Goal: Task Accomplishment & Management: Manage account settings

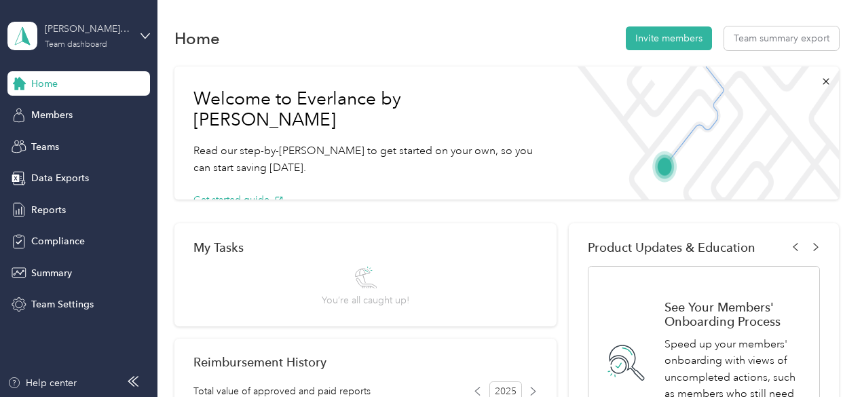
click at [84, 39] on div "[PERSON_NAME] team Team dashboard" at bounding box center [87, 35] width 85 height 27
click at [84, 139] on div "Personal dashboard" at bounding box center [62, 141] width 85 height 14
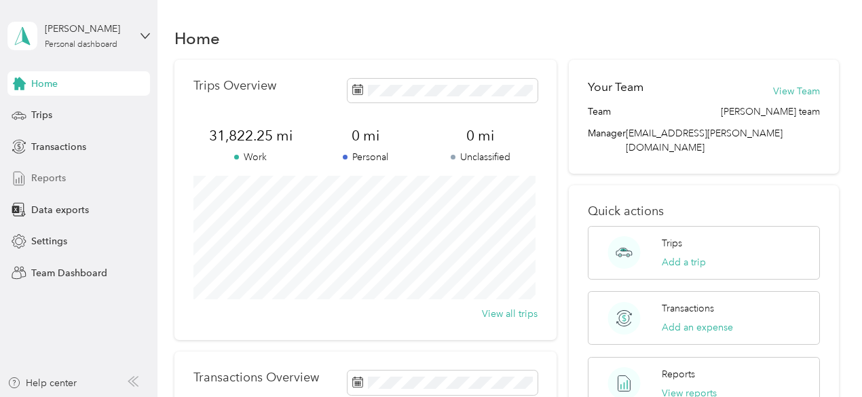
click at [56, 178] on span "Reports" at bounding box center [48, 178] width 35 height 14
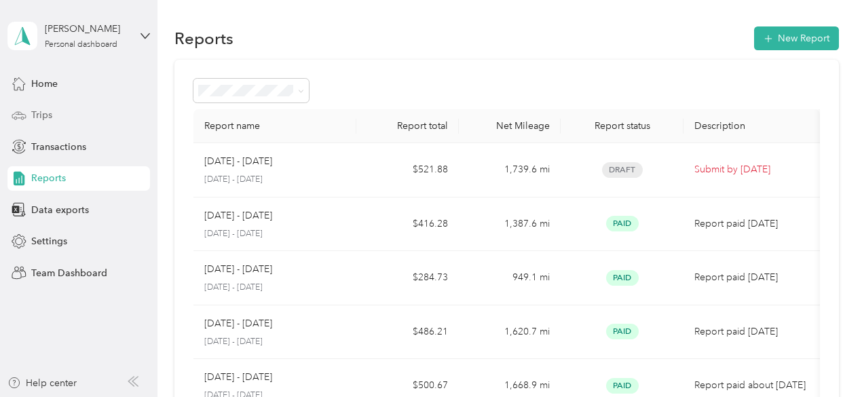
click at [37, 115] on span "Trips" at bounding box center [41, 115] width 21 height 14
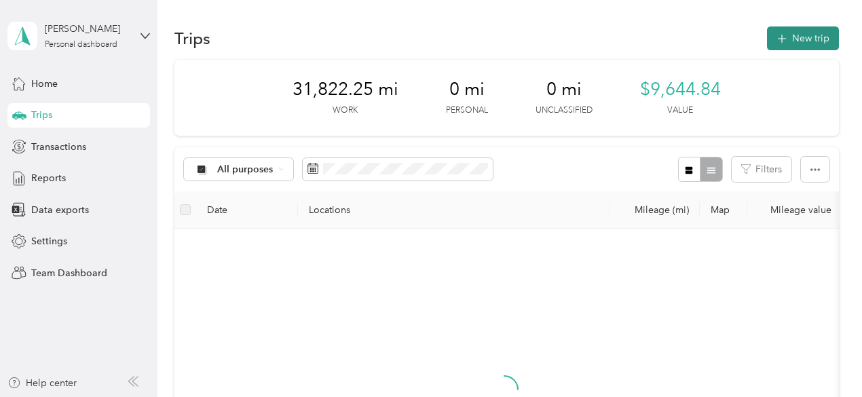
click at [807, 37] on button "New trip" at bounding box center [803, 38] width 72 height 24
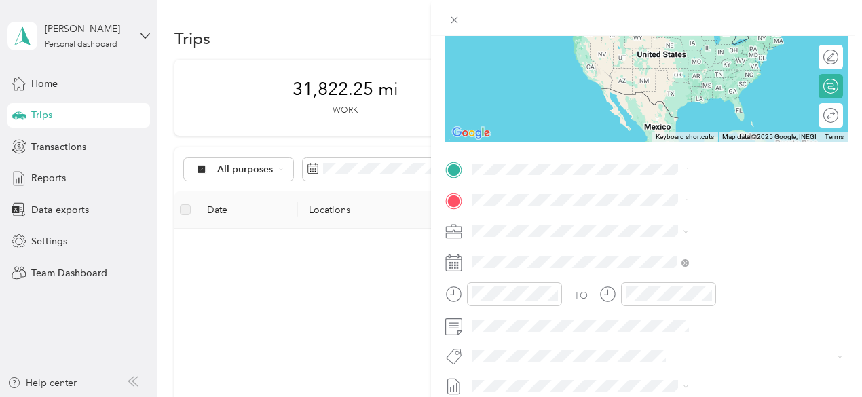
scroll to position [204, 0]
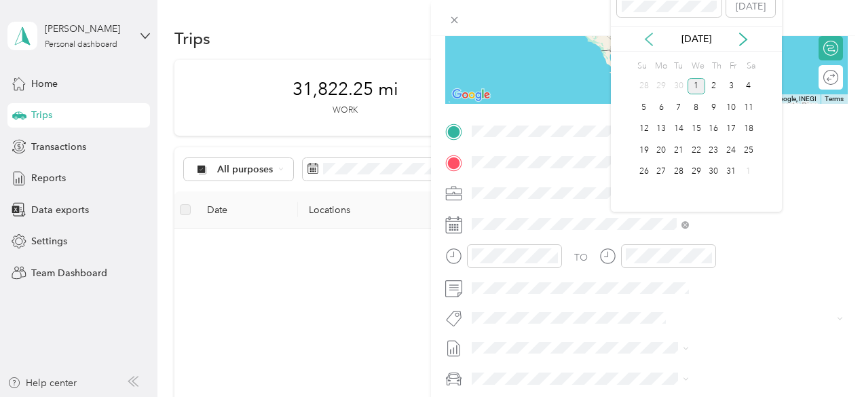
click at [649, 39] on icon at bounding box center [649, 40] width 14 height 14
click at [677, 170] on div "30" at bounding box center [679, 171] width 18 height 17
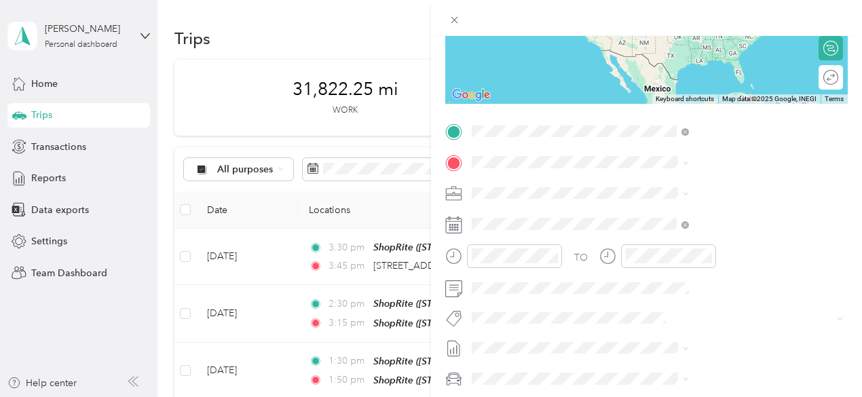
click at [663, 187] on span "[STREET_ADDRESS][US_STATE]" at bounding box center [708, 180] width 136 height 12
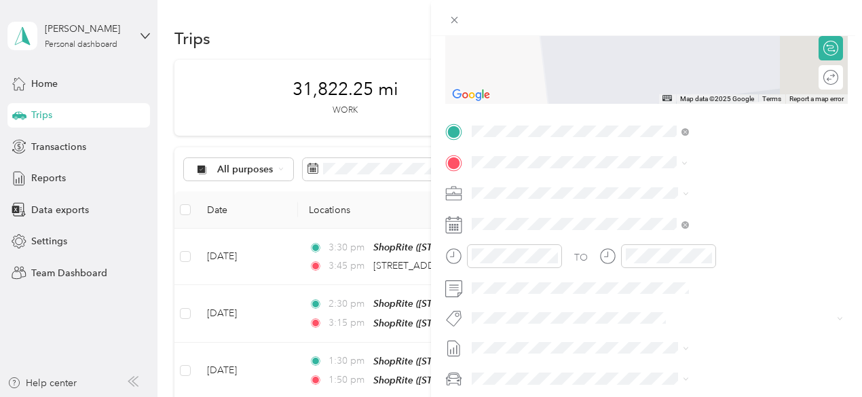
click at [685, 288] on div "TEAM ShopRite [STREET_ADDRESS]" at bounding box center [684, 273] width 88 height 33
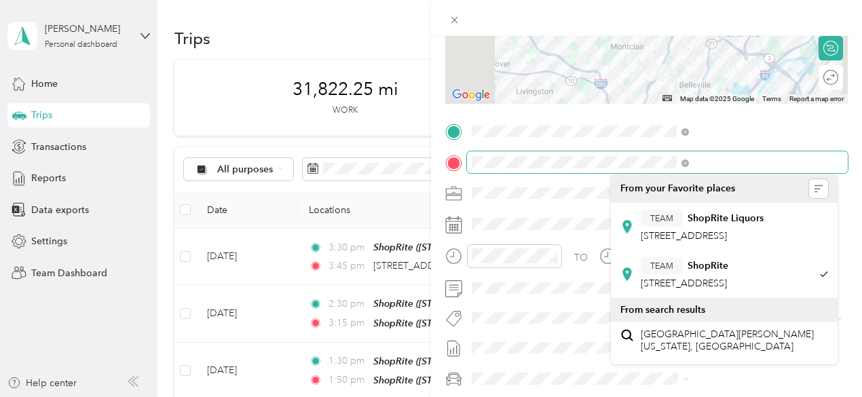
scroll to position [0, 66]
click at [834, 153] on span at bounding box center [657, 162] width 381 height 22
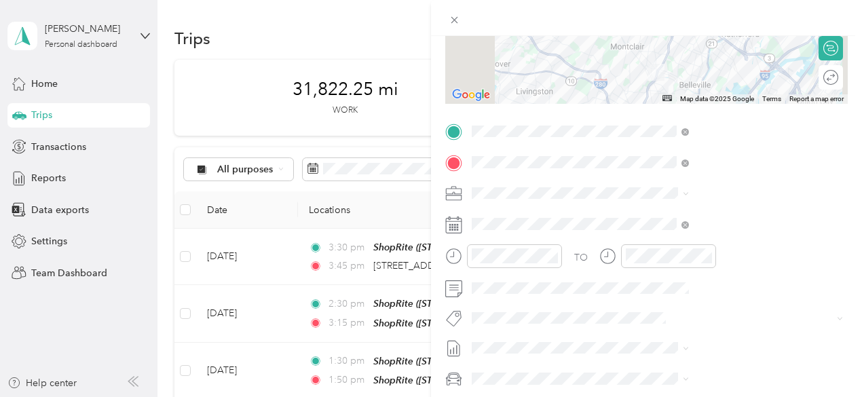
scroll to position [0, 0]
click at [527, 205] on div "New Trip Save This trip cannot be edited because it is either under review, app…" at bounding box center [431, 198] width 862 height 397
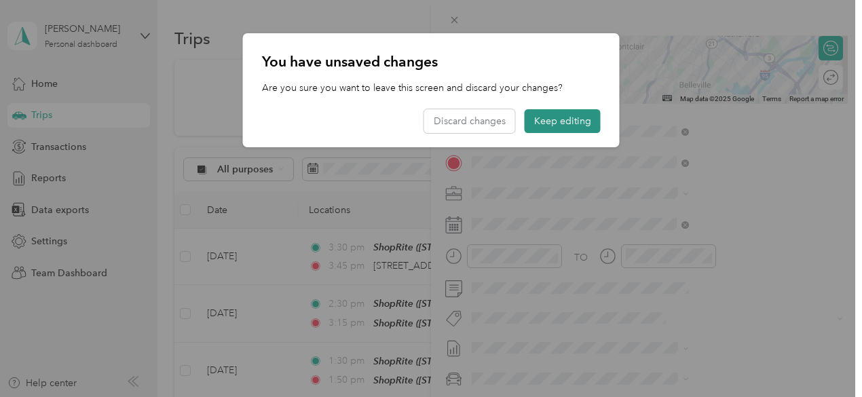
click at [549, 121] on button "Keep editing" at bounding box center [562, 121] width 76 height 24
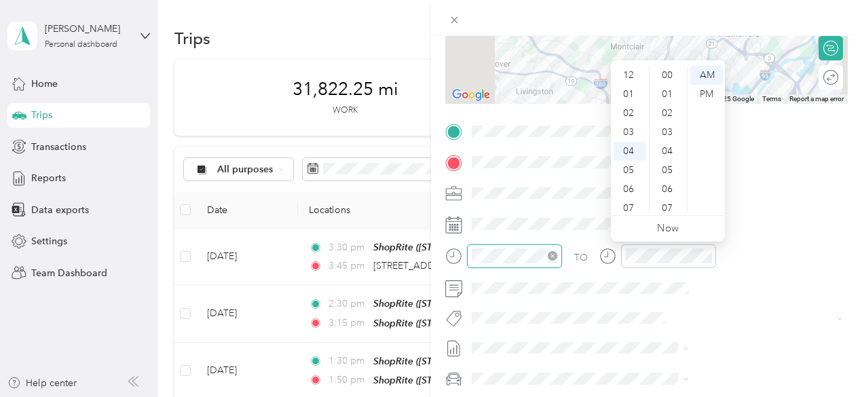
scroll to position [76, 0]
click at [625, 113] on div "06" at bounding box center [629, 113] width 33 height 19
click at [665, 129] on div "30" at bounding box center [668, 126] width 33 height 19
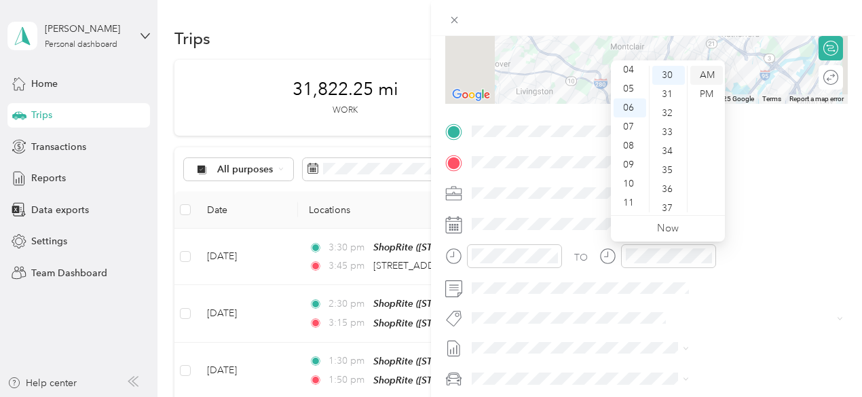
click at [708, 71] on div "AM" at bounding box center [706, 75] width 33 height 19
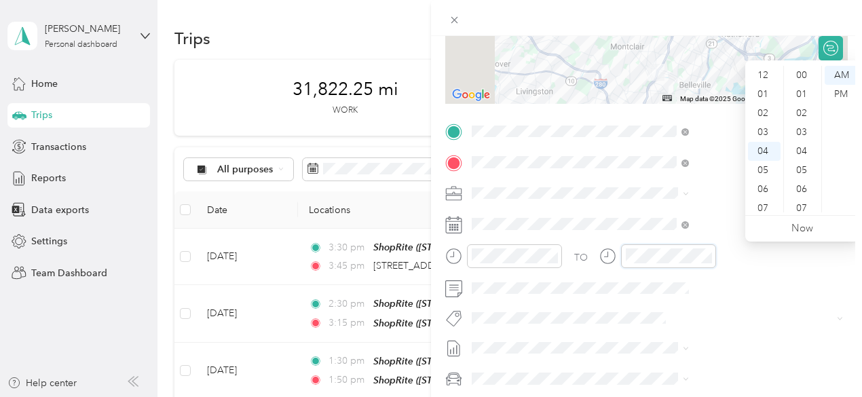
scroll to position [76, 0]
click at [763, 111] on div "06" at bounding box center [764, 113] width 33 height 19
click at [799, 188] on div "45" at bounding box center [802, 189] width 33 height 19
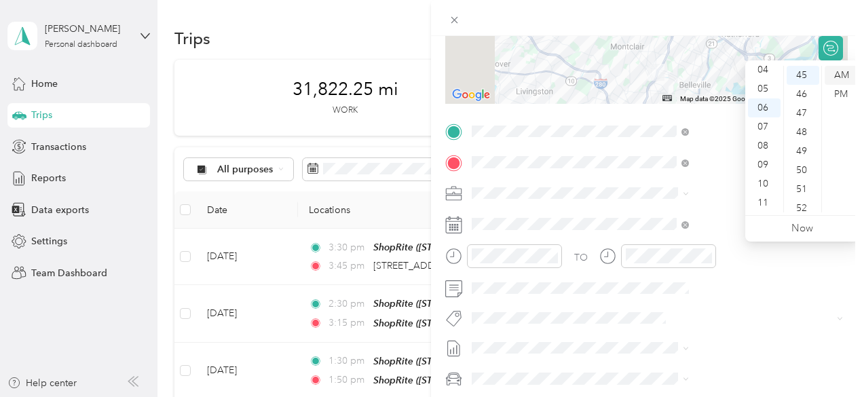
click at [846, 71] on div "AM" at bounding box center [840, 75] width 33 height 19
click at [859, 30] on div at bounding box center [646, 18] width 431 height 36
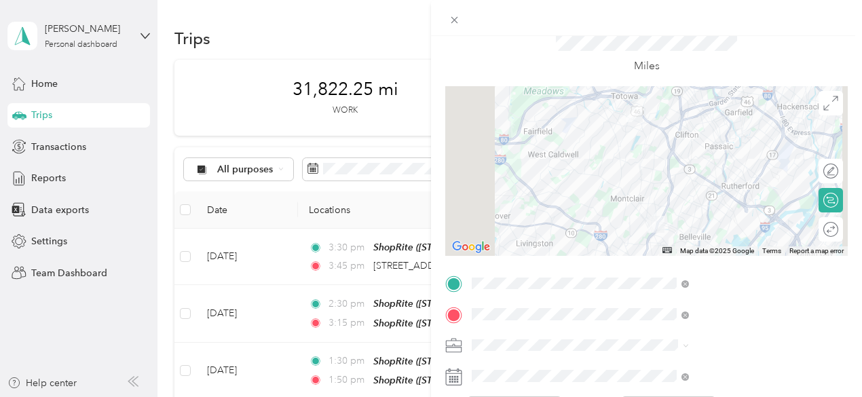
scroll to position [0, 0]
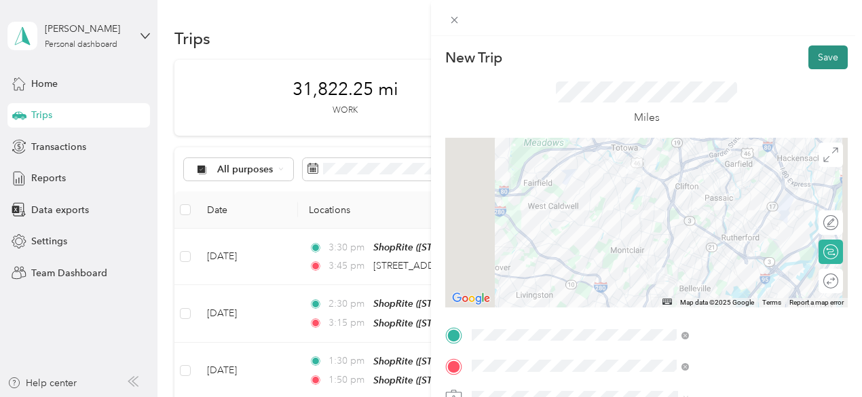
click at [820, 52] on button "Save" at bounding box center [827, 57] width 39 height 24
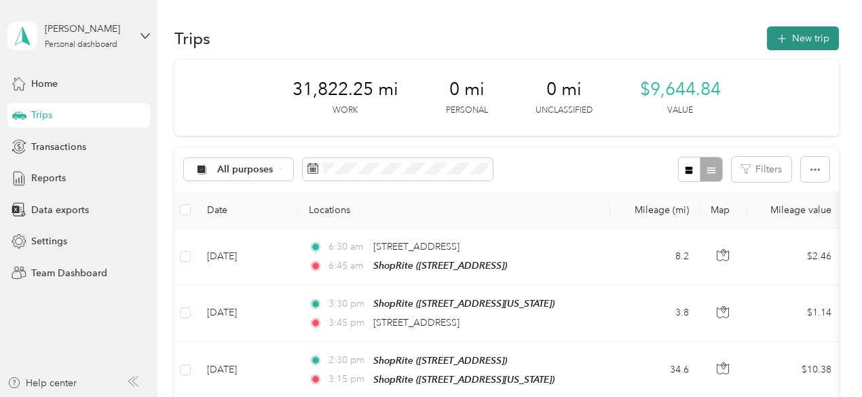
click at [807, 41] on button "New trip" at bounding box center [803, 38] width 72 height 24
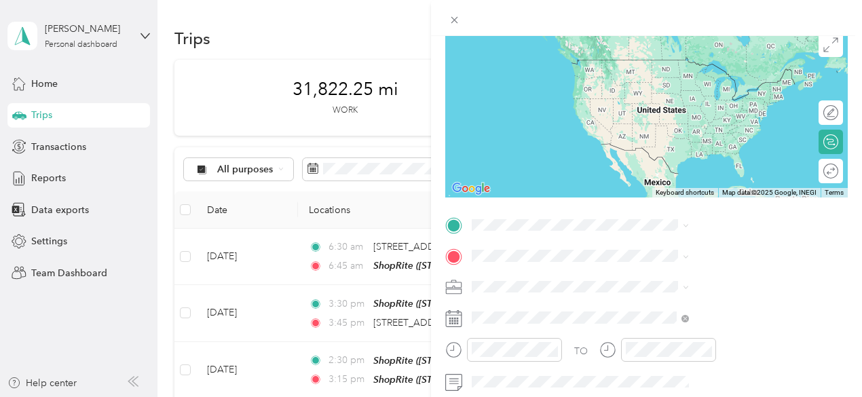
scroll to position [136, 0]
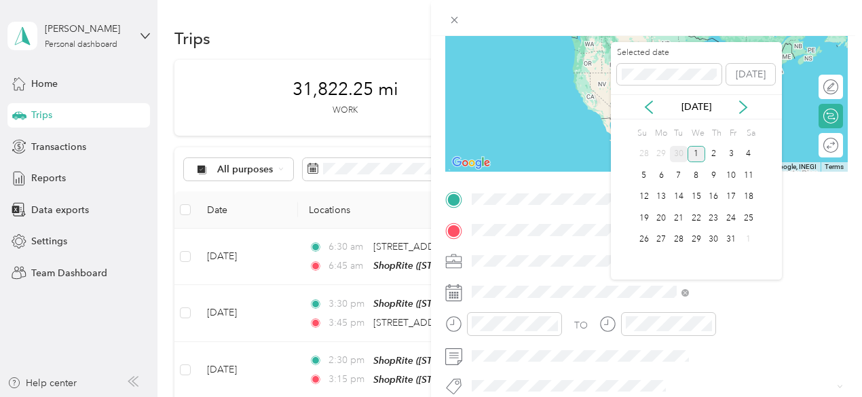
click at [682, 155] on div "30" at bounding box center [679, 154] width 18 height 17
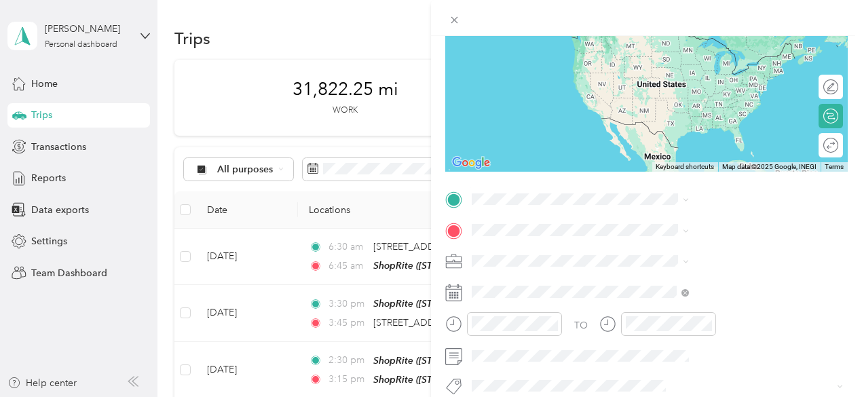
click at [672, 110] on span "[STREET_ADDRESS]" at bounding box center [683, 104] width 86 height 12
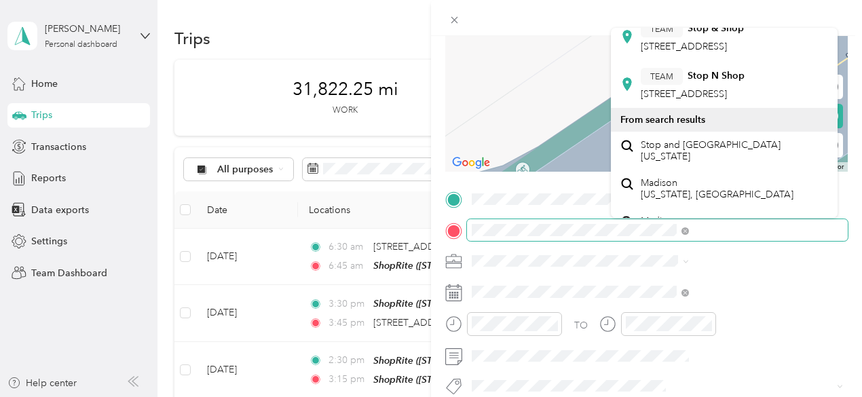
scroll to position [407, 0]
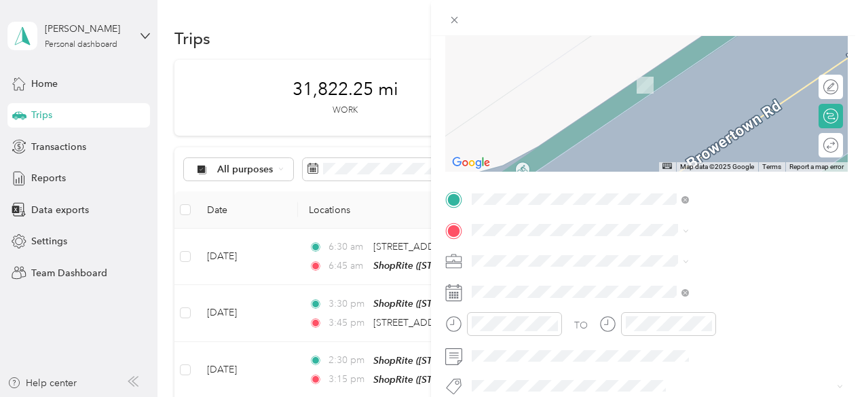
click at [696, 14] on span "[STREET_ADDRESS]" at bounding box center [683, 9] width 86 height 12
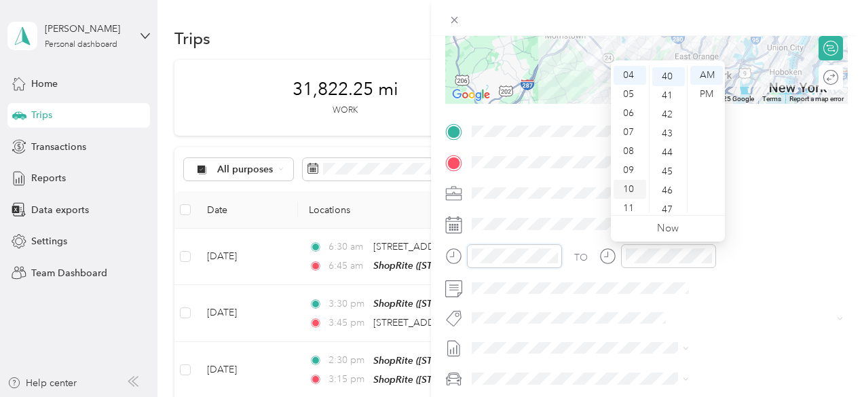
scroll to position [760, 0]
click at [634, 130] on div "07" at bounding box center [629, 132] width 33 height 19
click at [670, 79] on div "00" at bounding box center [668, 75] width 33 height 19
click at [706, 77] on div "AM" at bounding box center [706, 75] width 33 height 19
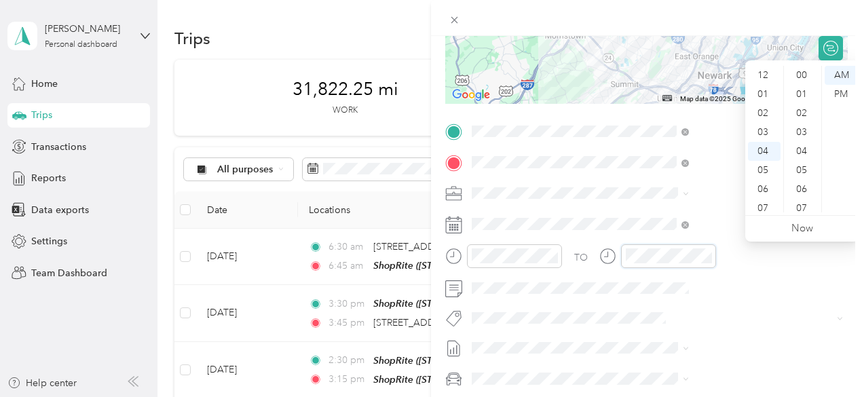
scroll to position [760, 0]
click at [764, 132] on div "07" at bounding box center [764, 132] width 33 height 19
click at [805, 88] on div "30" at bounding box center [802, 88] width 33 height 19
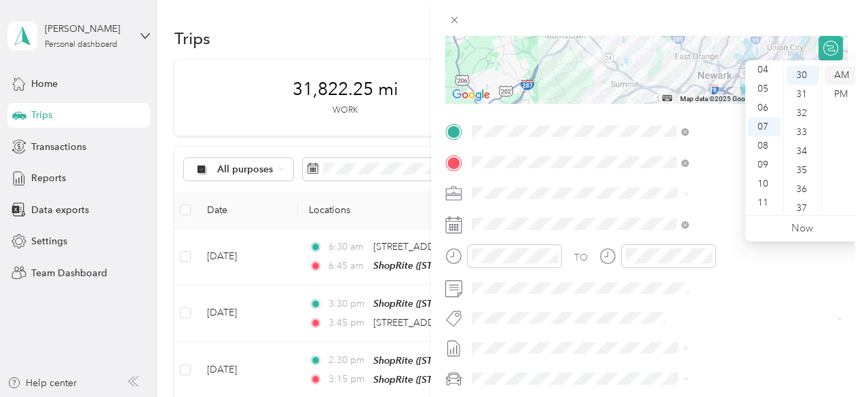
click at [839, 77] on div "AM" at bounding box center [840, 75] width 33 height 19
click at [852, 33] on div at bounding box center [646, 18] width 431 height 36
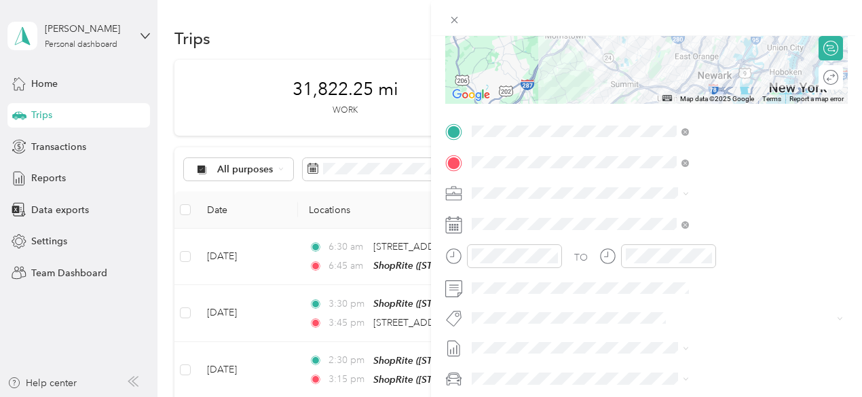
scroll to position [0, 0]
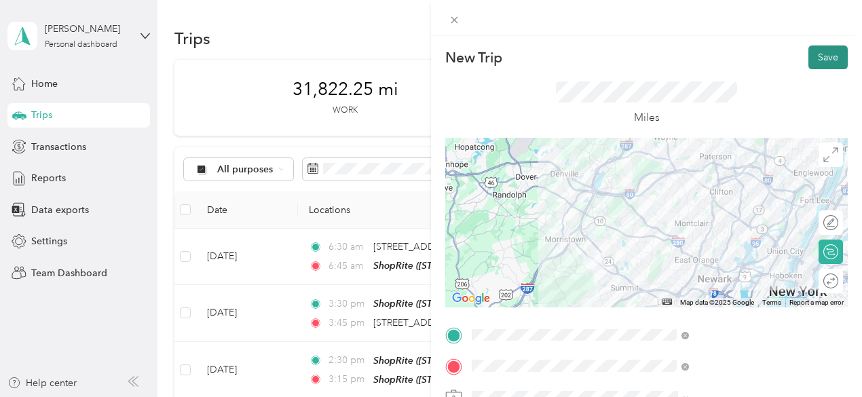
click at [830, 54] on button "Save" at bounding box center [827, 57] width 39 height 24
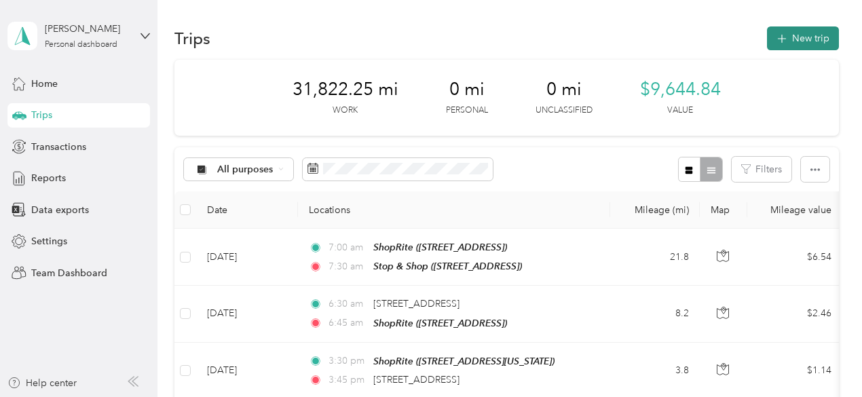
click at [796, 38] on button "New trip" at bounding box center [803, 38] width 72 height 24
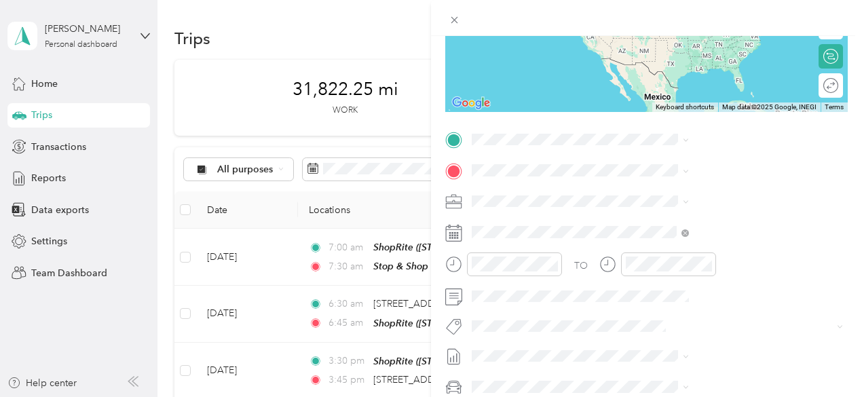
scroll to position [204, 0]
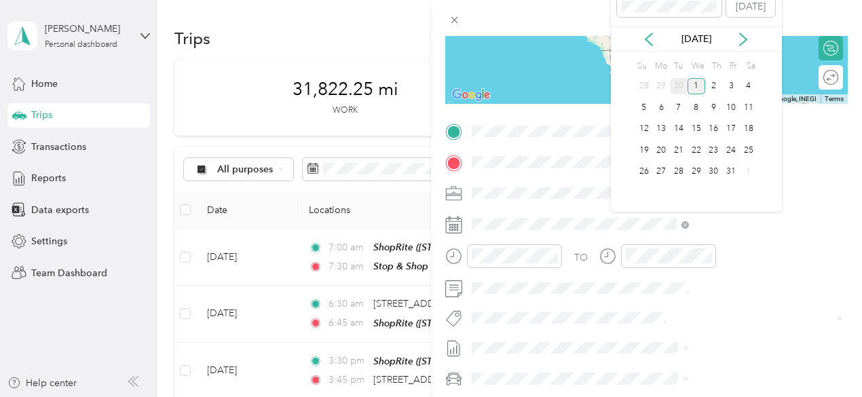
click at [678, 83] on div "30" at bounding box center [679, 86] width 18 height 17
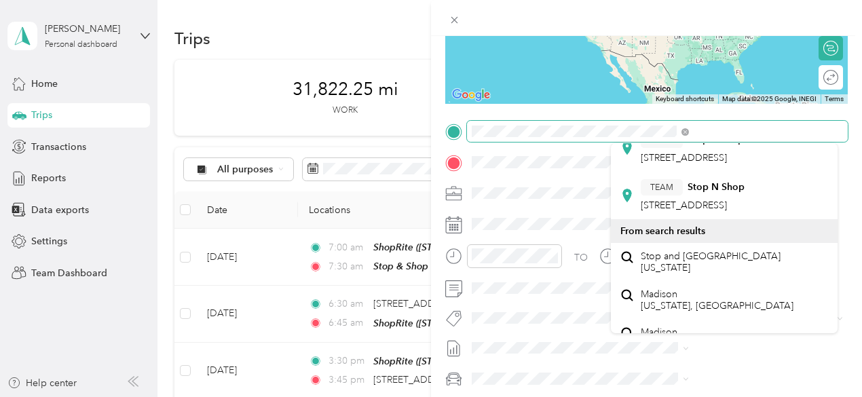
scroll to position [407, 0]
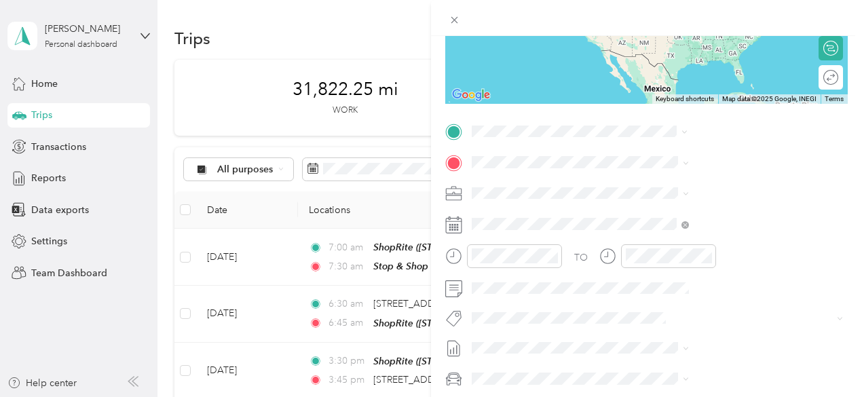
click at [711, 138] on div "TEAM Stop & Shop [STREET_ADDRESS]" at bounding box center [691, 120] width 103 height 33
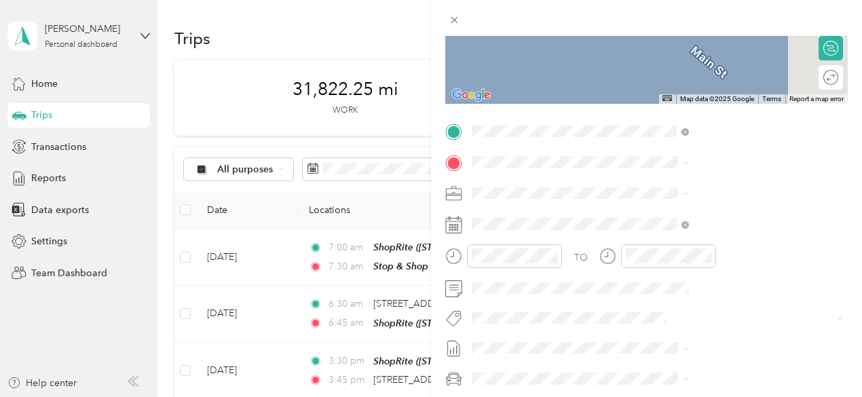
click at [704, 230] on span "[STREET_ADDRESS]" at bounding box center [683, 230] width 86 height 12
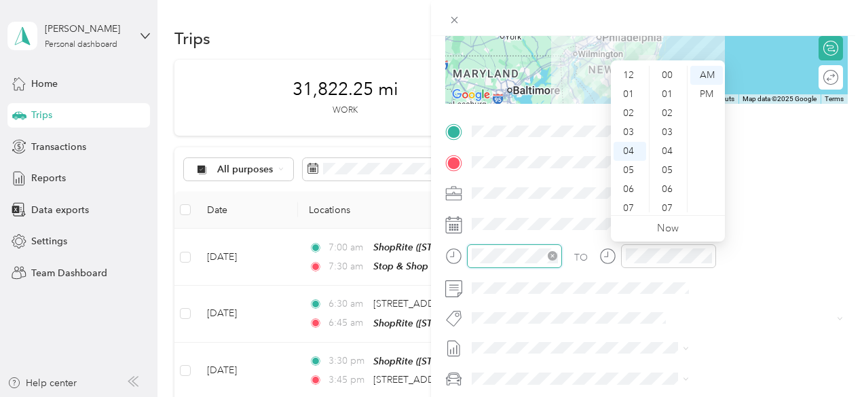
scroll to position [798, 0]
click at [631, 153] on div "08" at bounding box center [629, 151] width 33 height 19
click at [669, 119] on div "30" at bounding box center [668, 118] width 33 height 19
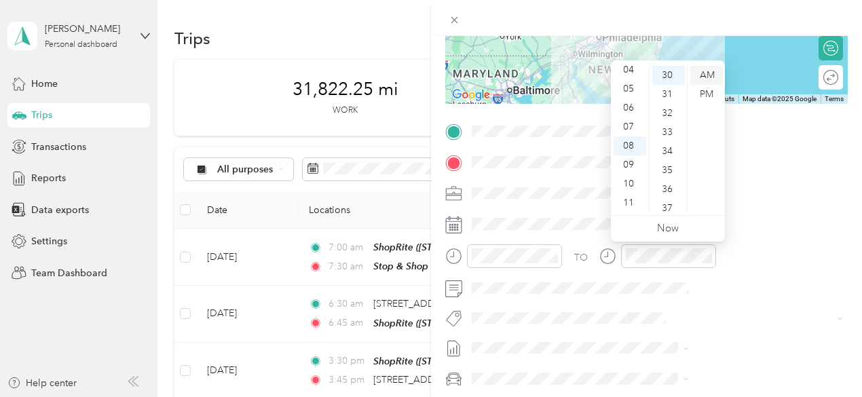
click at [707, 74] on div "AM" at bounding box center [706, 75] width 33 height 19
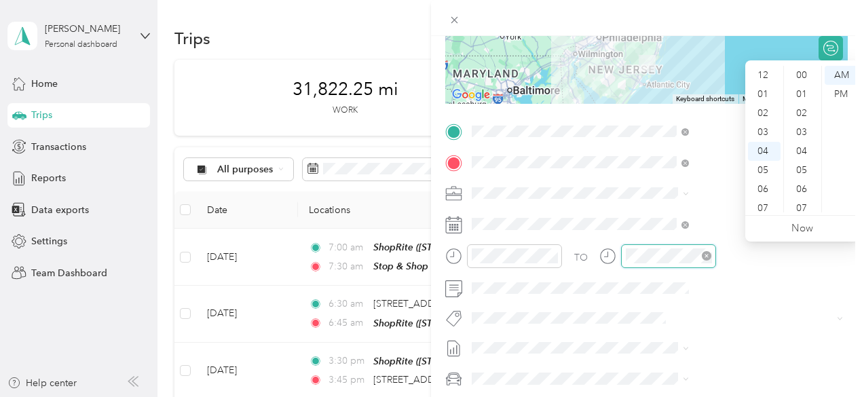
scroll to position [798, 0]
click at [765, 189] on div "10" at bounding box center [764, 189] width 33 height 19
click at [807, 120] on div "30" at bounding box center [802, 118] width 33 height 19
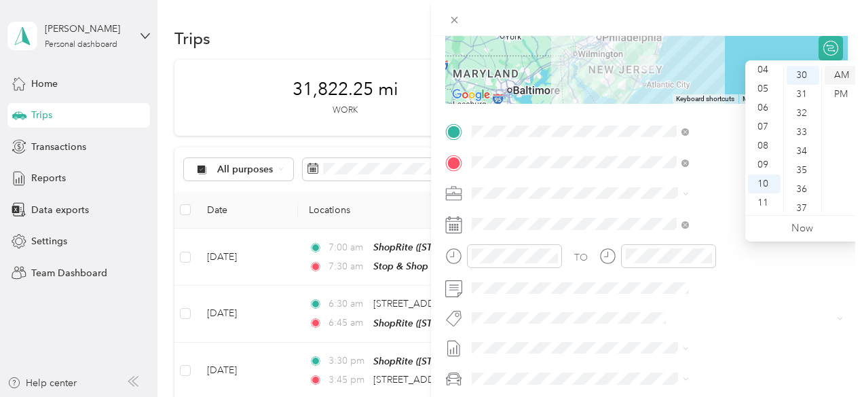
click at [841, 78] on div "AM" at bounding box center [840, 75] width 33 height 19
click at [847, 32] on div at bounding box center [646, 18] width 431 height 36
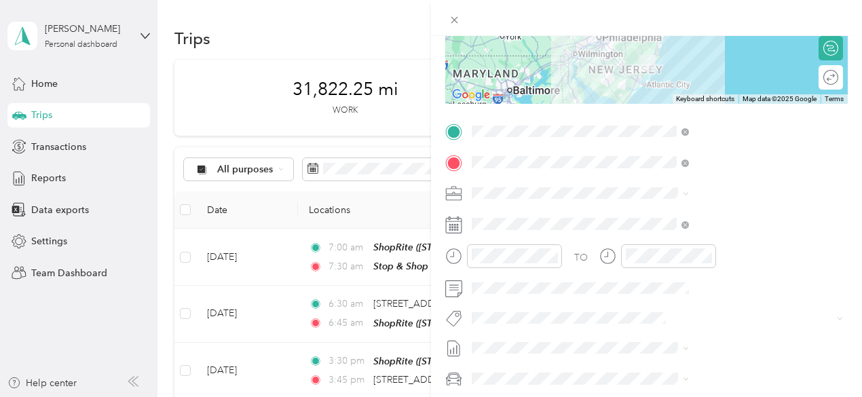
scroll to position [0, 0]
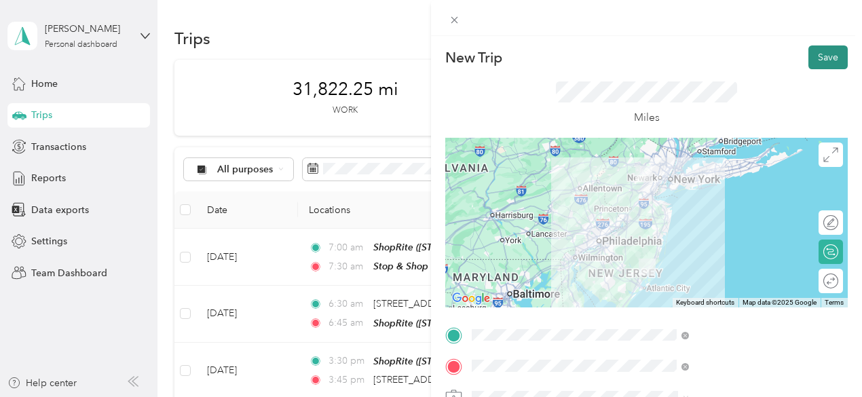
click at [822, 51] on button "Save" at bounding box center [827, 57] width 39 height 24
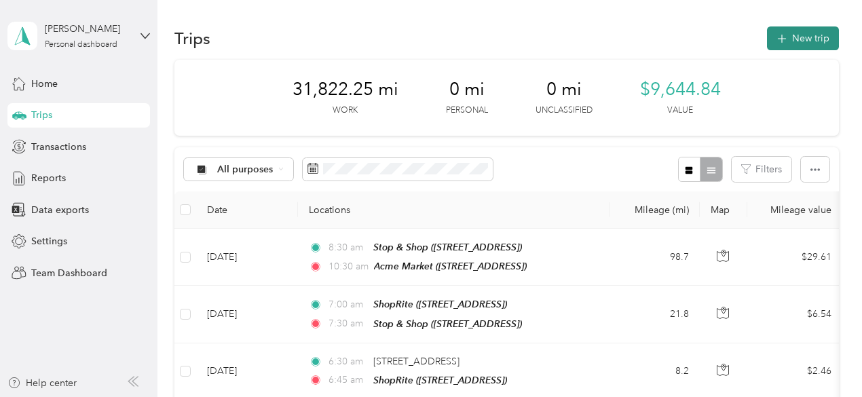
click at [805, 37] on button "New trip" at bounding box center [803, 38] width 72 height 24
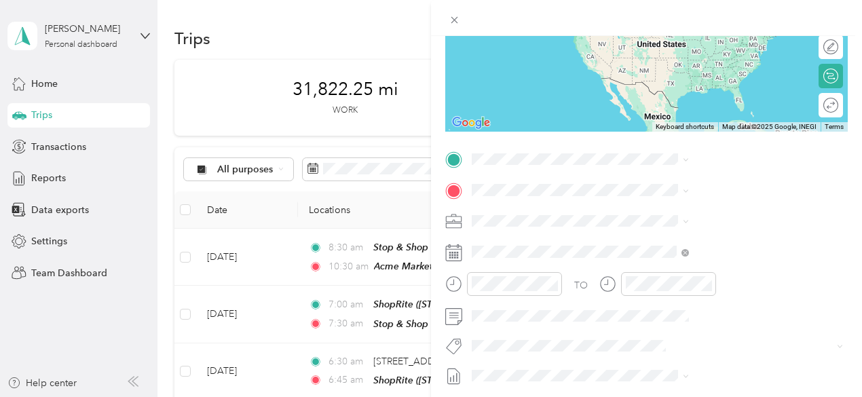
scroll to position [204, 0]
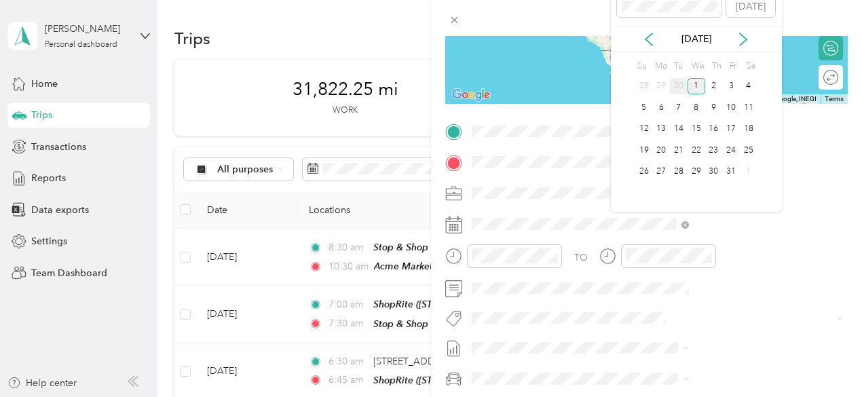
click at [680, 86] on div "30" at bounding box center [679, 86] width 18 height 17
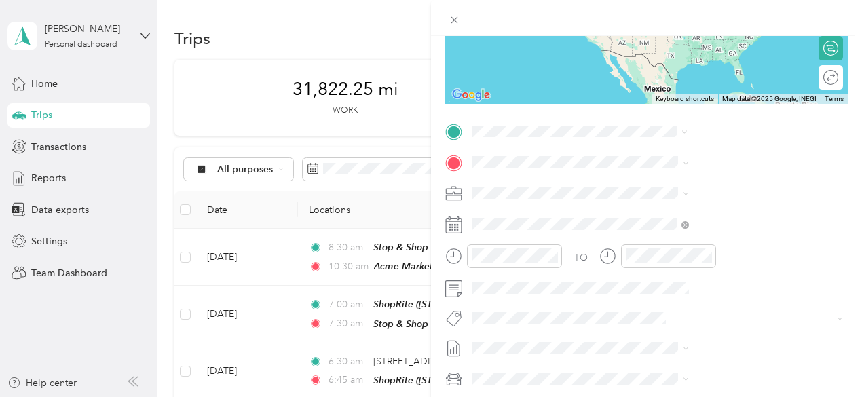
click at [665, 195] on div "TEAM Acme Market [STREET_ADDRESS]" at bounding box center [693, 195] width 107 height 33
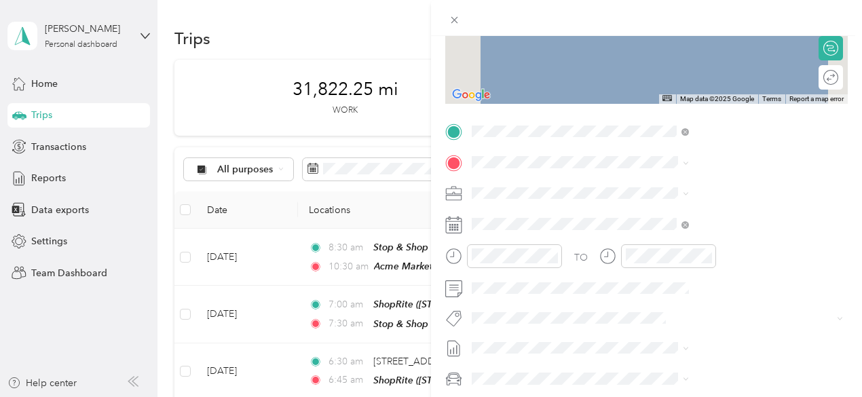
click at [706, 235] on div "TEAM ShopRite [STREET_ADDRESS][PERSON_NAME]" at bounding box center [720, 224] width 161 height 33
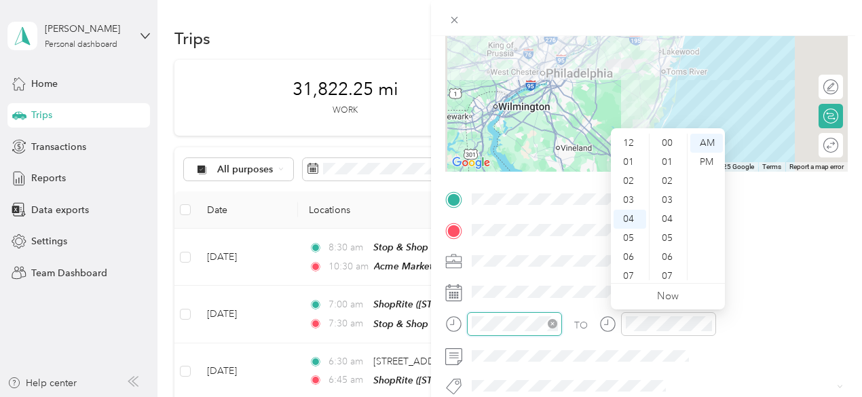
scroll to position [836, 0]
click at [629, 277] on div "11" at bounding box center [629, 276] width 33 height 19
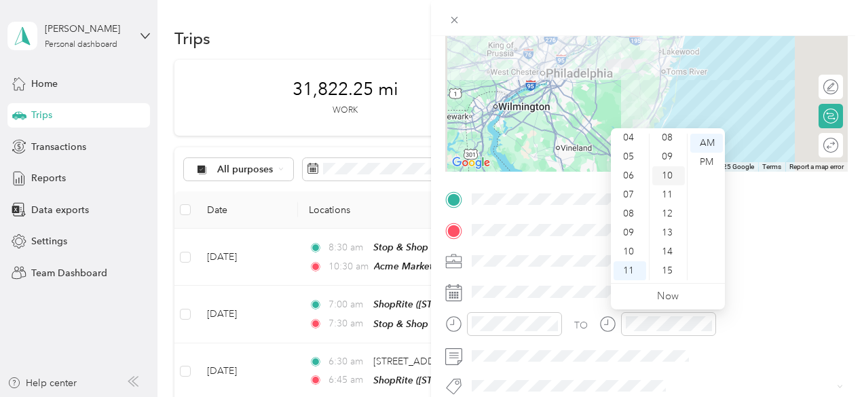
scroll to position [0, 0]
click at [666, 143] on div "00" at bounding box center [668, 143] width 33 height 19
click at [707, 145] on div "AM" at bounding box center [706, 143] width 33 height 19
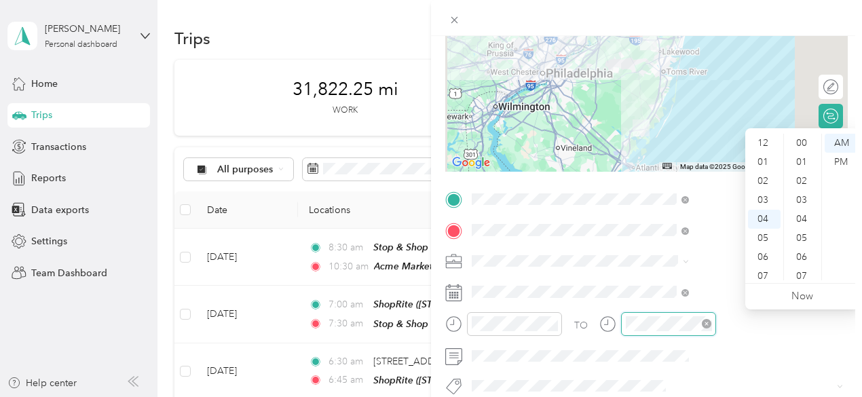
scroll to position [836, 0]
click at [764, 276] on div "11" at bounding box center [764, 276] width 33 height 19
click at [798, 162] on div "45" at bounding box center [802, 162] width 33 height 19
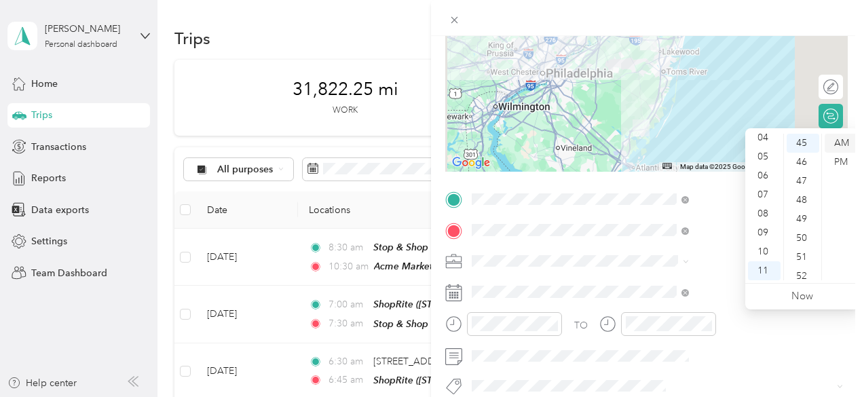
click at [839, 142] on div "AM" at bounding box center [840, 143] width 33 height 19
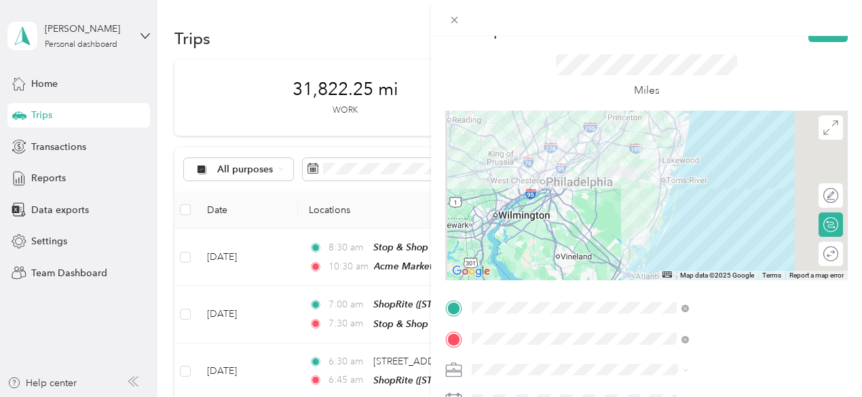
scroll to position [0, 0]
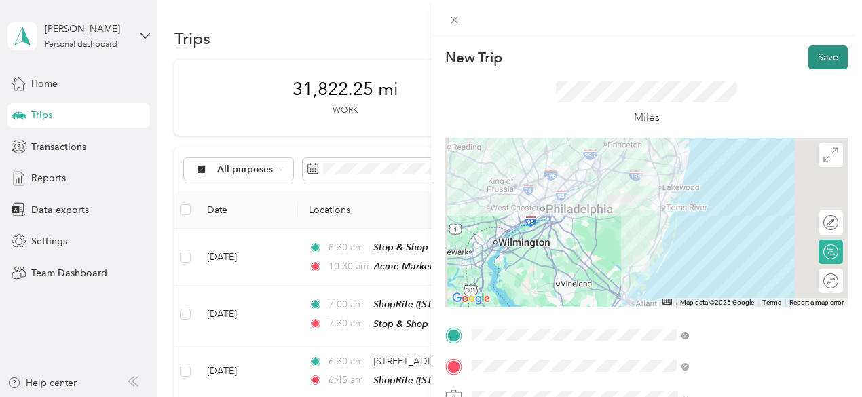
click at [820, 53] on button "Save" at bounding box center [827, 57] width 39 height 24
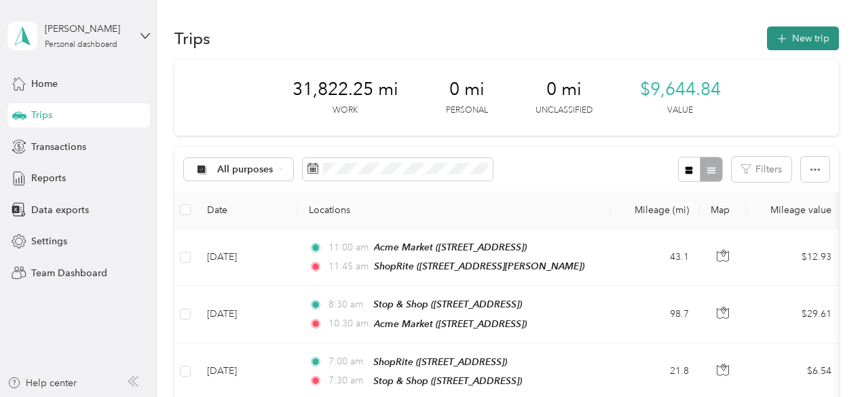
click at [805, 35] on button "New trip" at bounding box center [803, 38] width 72 height 24
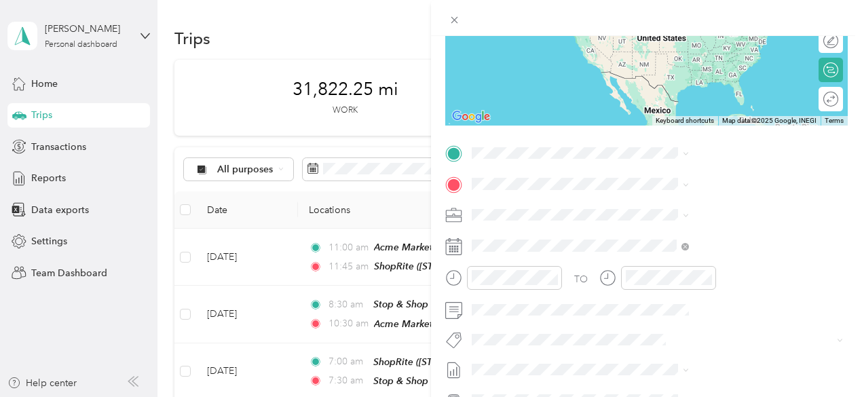
scroll to position [204, 0]
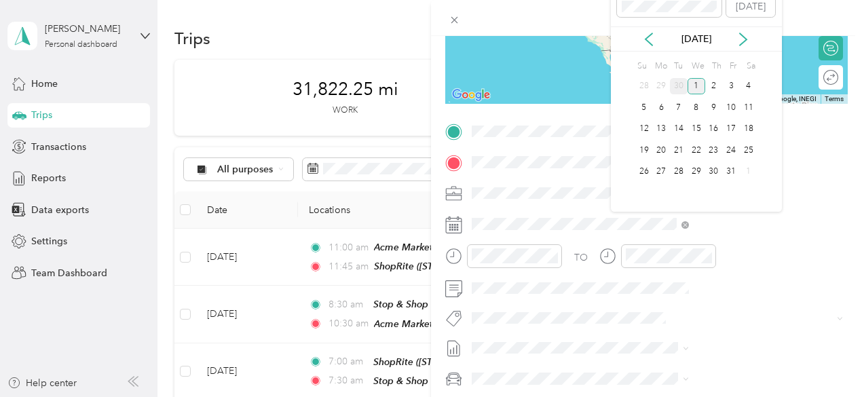
click at [680, 86] on div "30" at bounding box center [679, 86] width 18 height 17
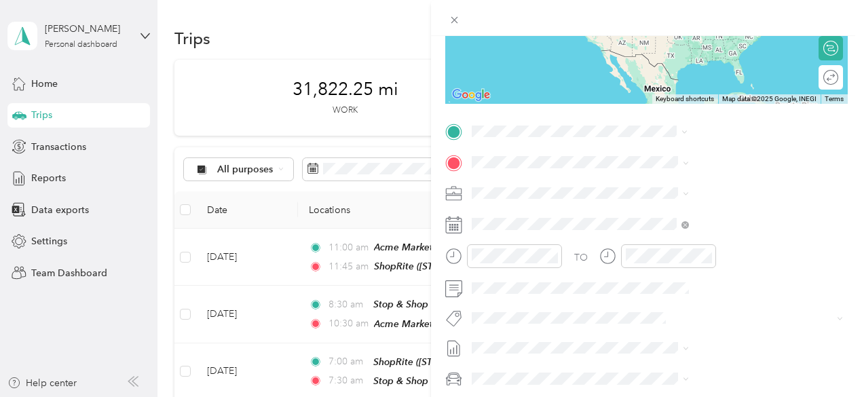
click at [661, 203] on span "[STREET_ADDRESS][PERSON_NAME]" at bounding box center [720, 205] width 161 height 12
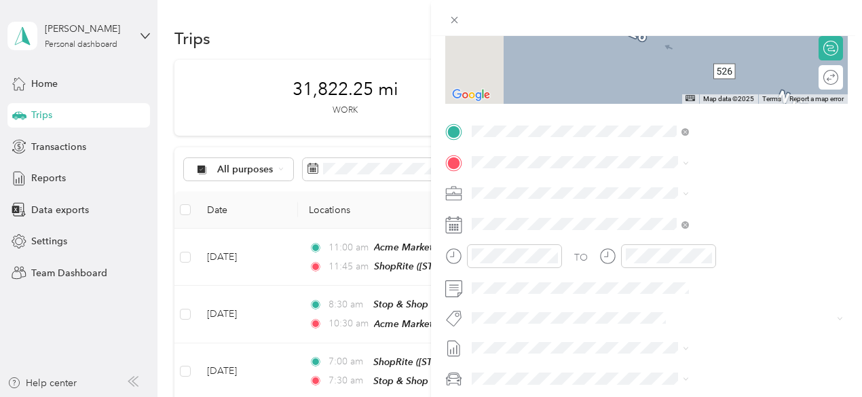
click at [678, 235] on span "[STREET_ADDRESS]" at bounding box center [683, 229] width 86 height 12
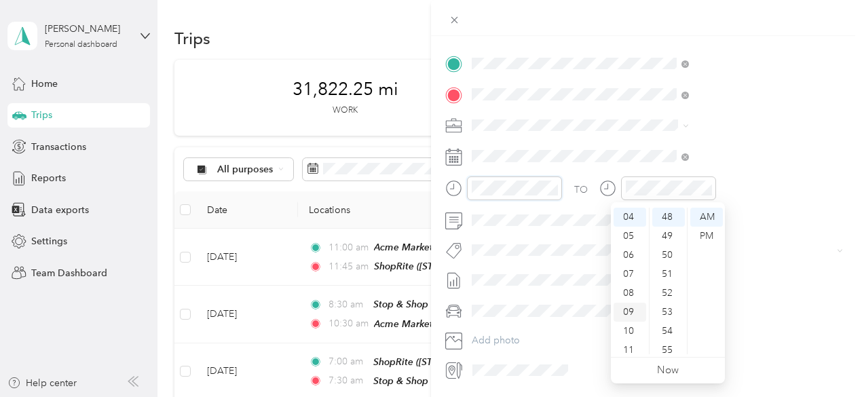
scroll to position [0, 0]
click at [630, 215] on div "12" at bounding box center [629, 217] width 33 height 19
click at [670, 268] on div "15" at bounding box center [668, 268] width 33 height 19
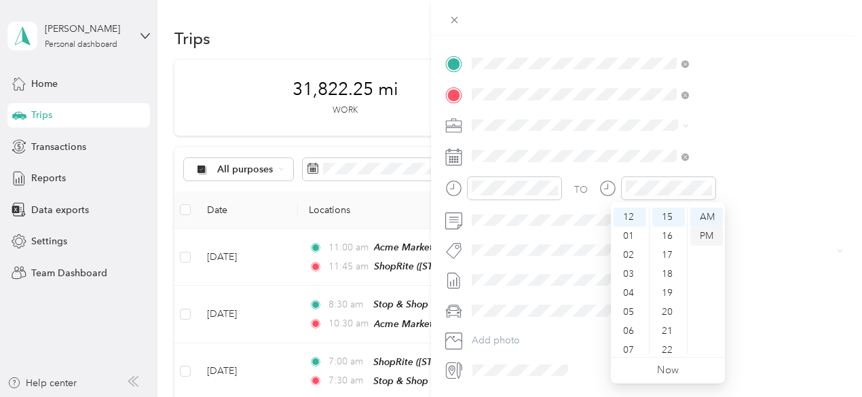
click at [705, 237] on div "PM" at bounding box center [706, 236] width 33 height 19
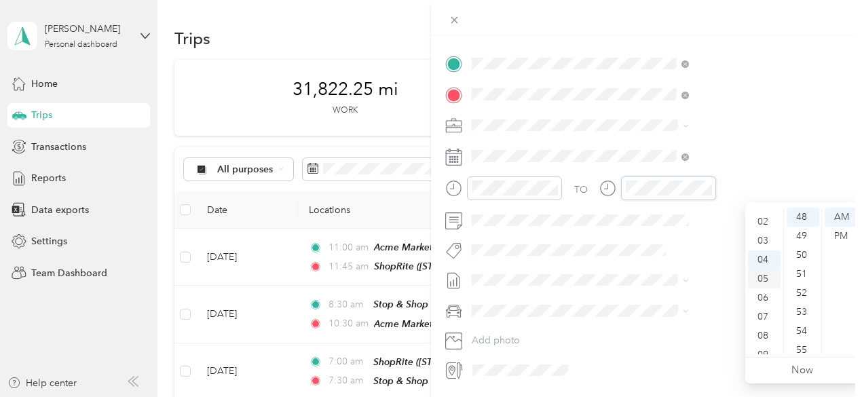
scroll to position [0, 0]
click at [760, 234] on div "01" at bounding box center [764, 236] width 33 height 19
click at [799, 267] on div "15" at bounding box center [802, 268] width 33 height 19
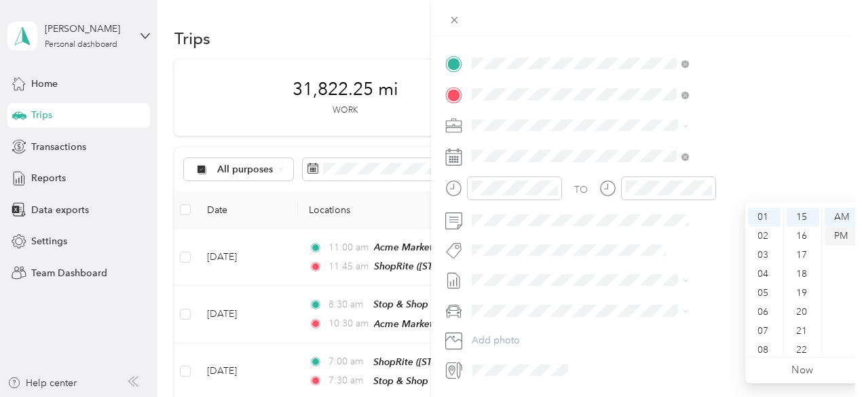
click at [846, 235] on div "PM" at bounding box center [840, 236] width 33 height 19
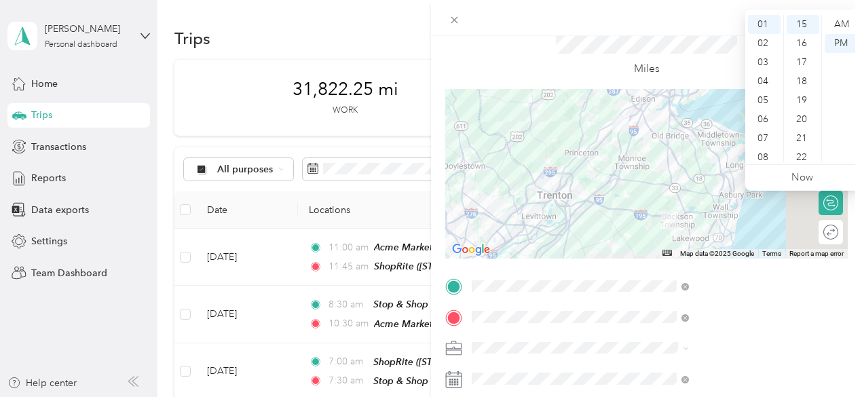
scroll to position [0, 0]
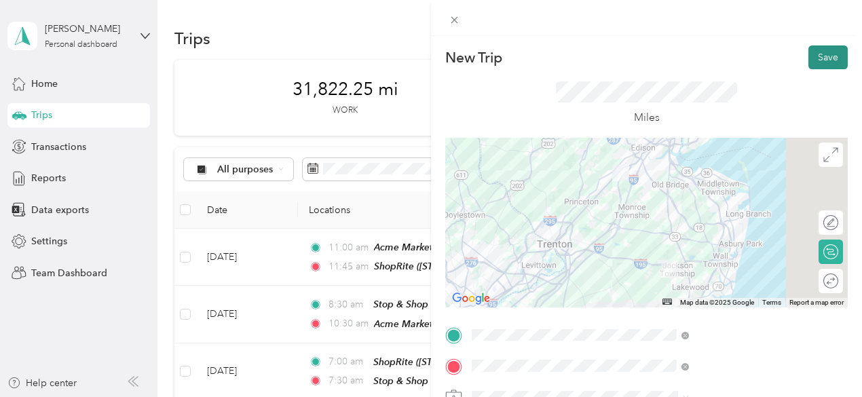
click at [822, 56] on button "Save" at bounding box center [827, 57] width 39 height 24
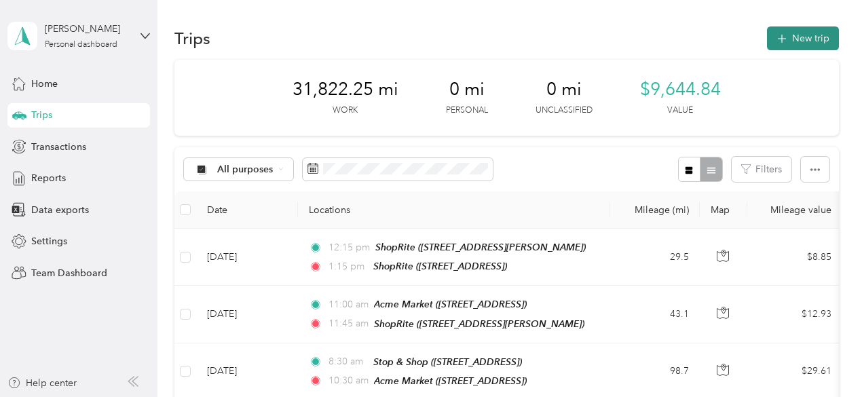
click at [810, 34] on button "New trip" at bounding box center [803, 38] width 72 height 24
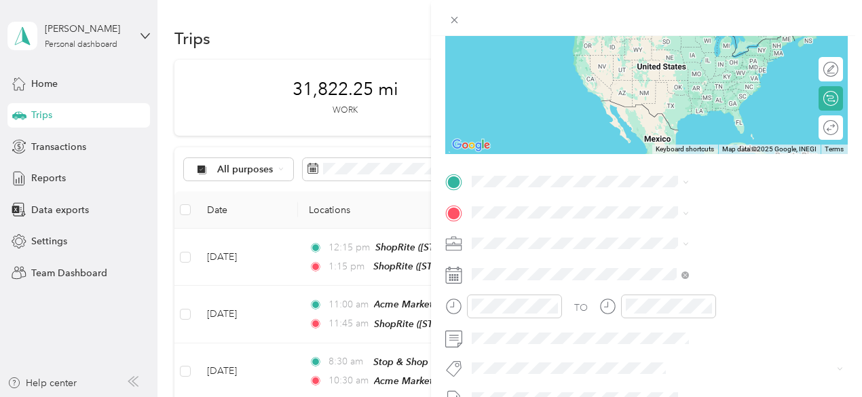
scroll to position [204, 0]
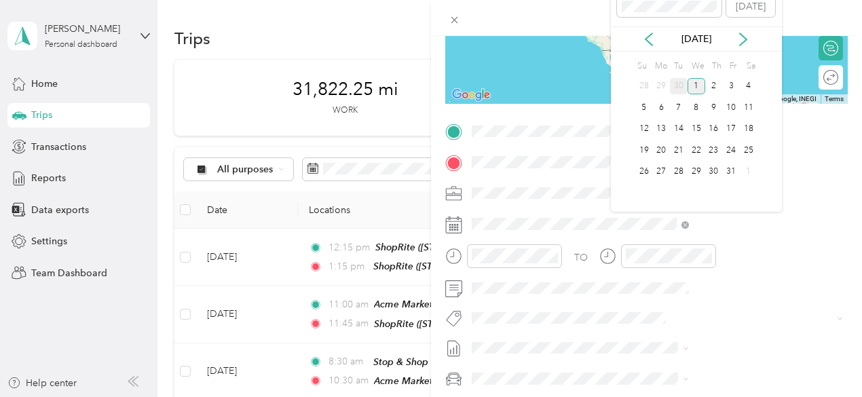
click at [681, 86] on div "30" at bounding box center [679, 86] width 18 height 17
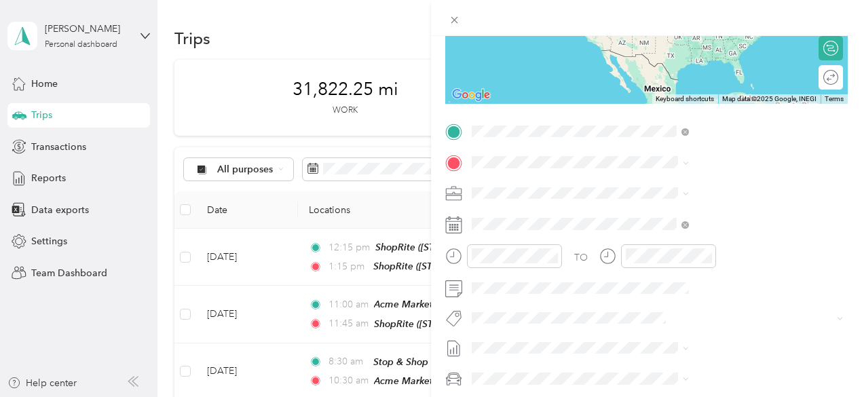
click at [689, 202] on span "[STREET_ADDRESS]" at bounding box center [683, 205] width 86 height 12
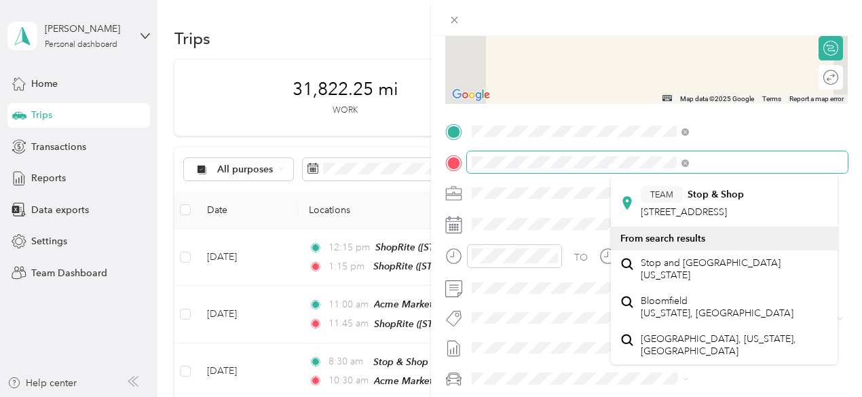
scroll to position [271, 0]
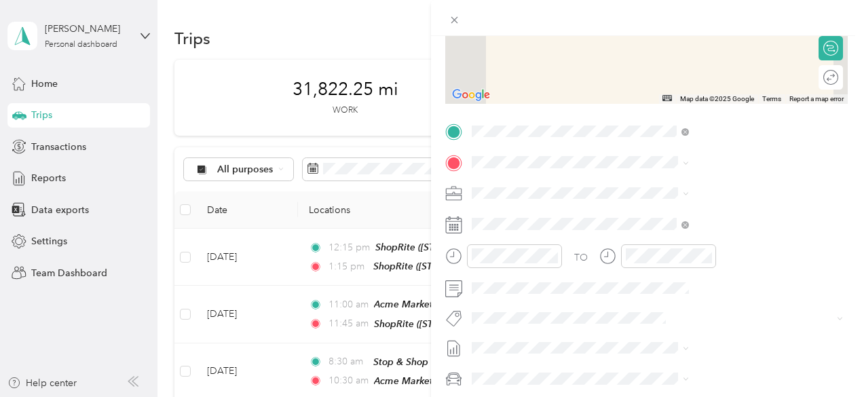
click at [685, 210] on div "TEAM Stop & Shop [STREET_ADDRESS]" at bounding box center [691, 195] width 103 height 33
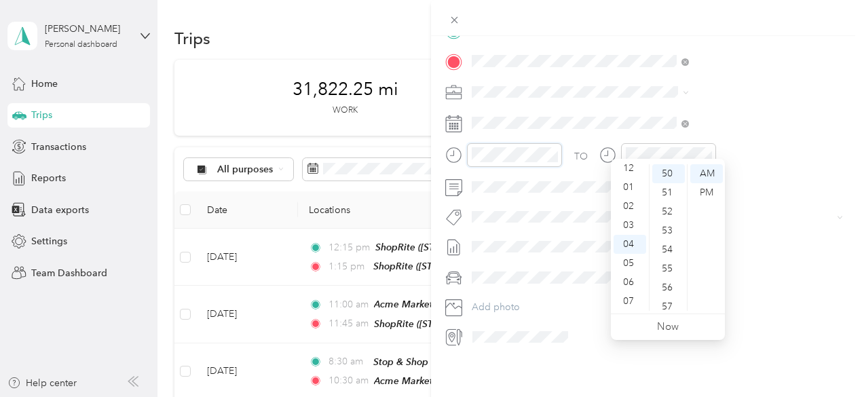
scroll to position [0, 0]
click at [630, 193] on div "01" at bounding box center [629, 192] width 33 height 19
click at [669, 214] on div "45" at bounding box center [668, 214] width 33 height 19
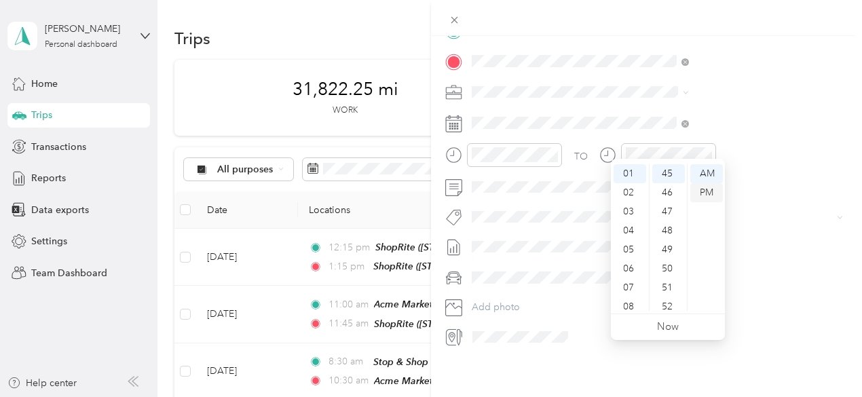
click at [704, 192] on div "PM" at bounding box center [706, 192] width 33 height 19
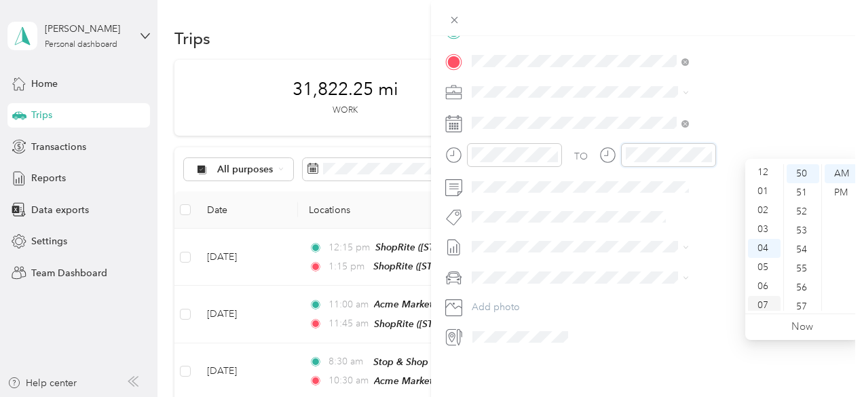
scroll to position [0, 0]
click at [766, 210] on div "02" at bounding box center [764, 211] width 33 height 19
click at [805, 200] on div "30" at bounding box center [802, 200] width 33 height 19
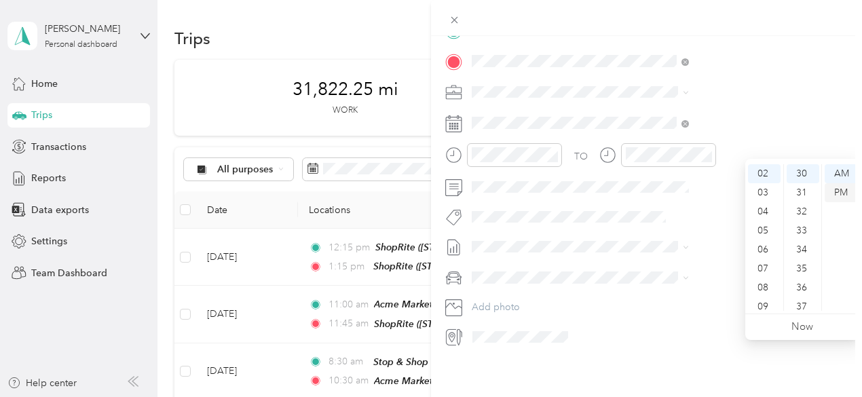
click at [844, 192] on div "PM" at bounding box center [840, 192] width 33 height 19
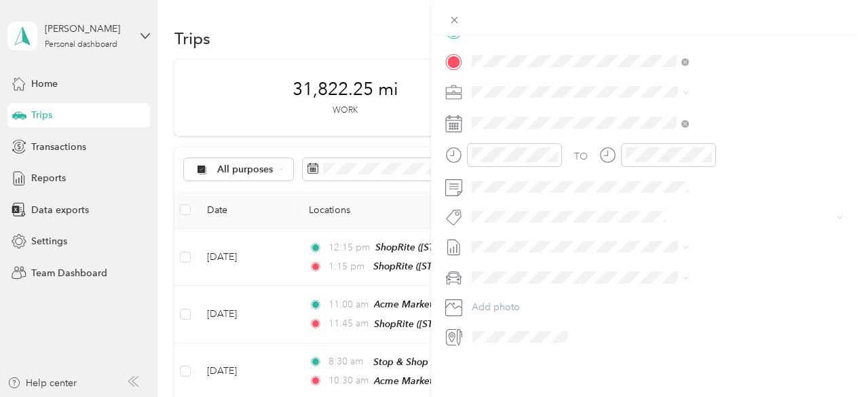
scroll to position [0, 0]
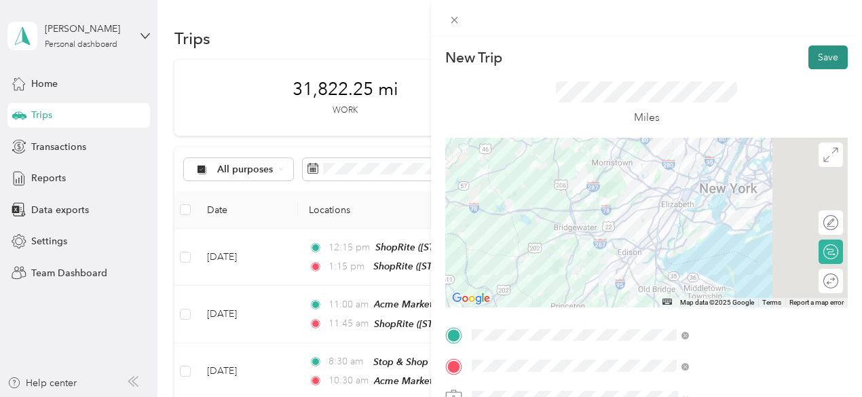
click at [810, 60] on button "Save" at bounding box center [827, 57] width 39 height 24
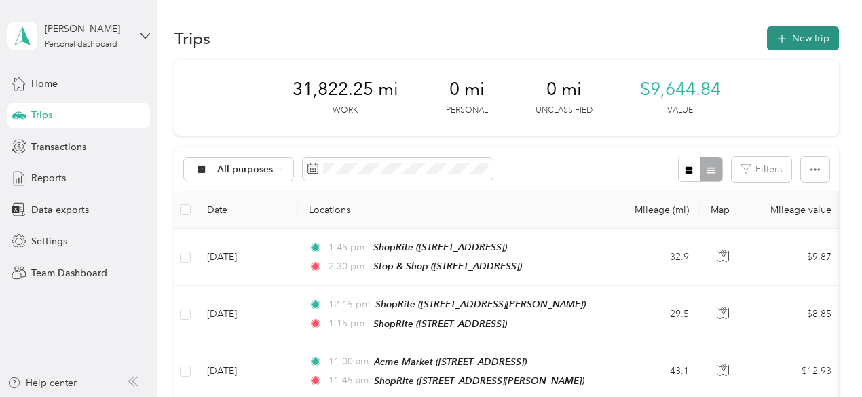
click at [806, 39] on button "New trip" at bounding box center [803, 38] width 72 height 24
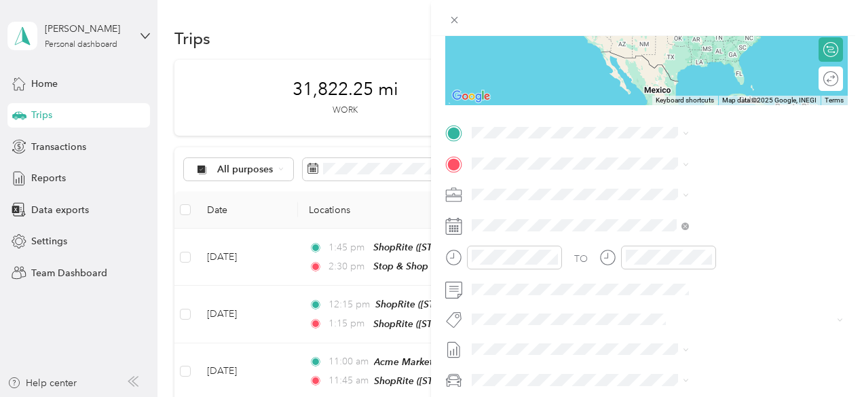
scroll to position [204, 0]
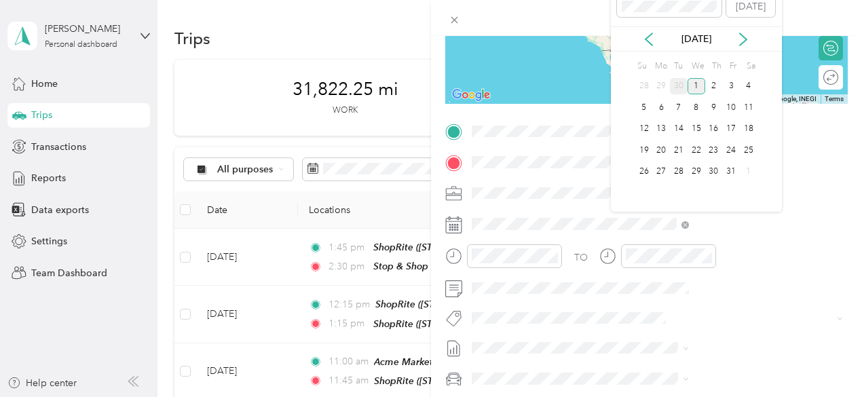
click at [677, 86] on div "30" at bounding box center [679, 86] width 18 height 17
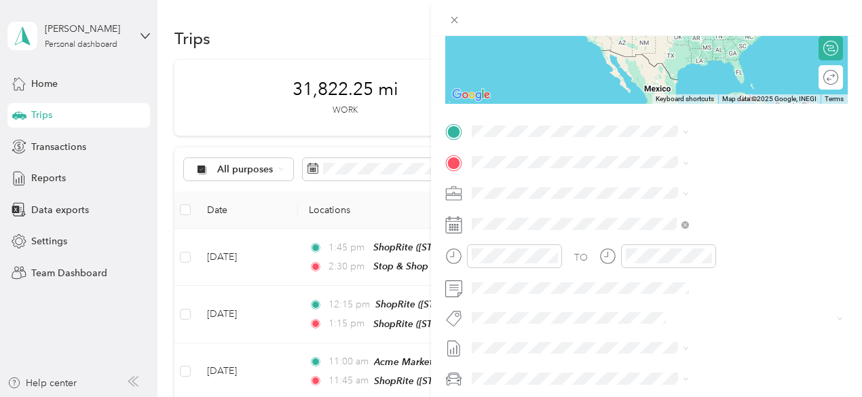
click at [714, 197] on div "TEAM Stop & Shop [STREET_ADDRESS]" at bounding box center [691, 180] width 103 height 33
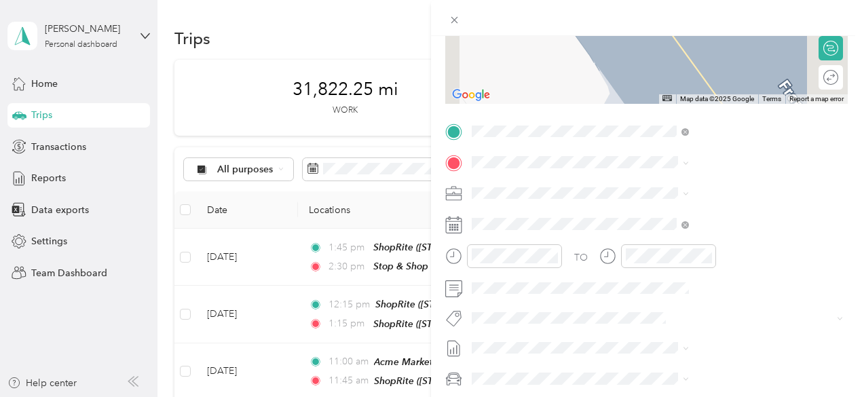
click at [676, 214] on span "[STREET_ADDRESS][US_STATE]" at bounding box center [708, 208] width 136 height 12
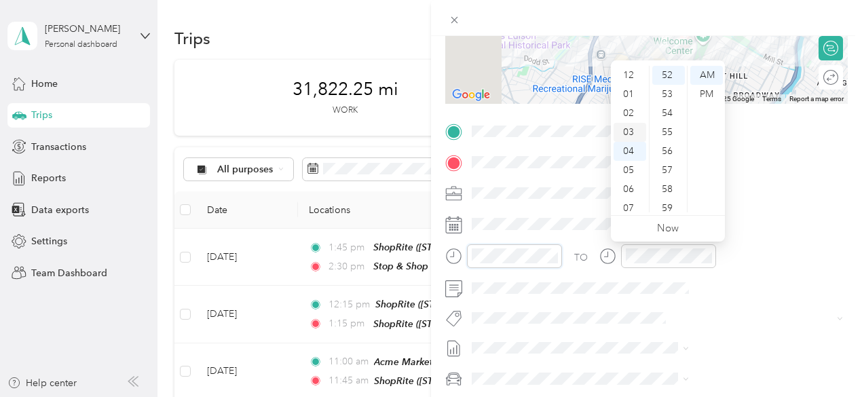
scroll to position [0, 0]
click at [631, 134] on div "03" at bounding box center [629, 132] width 33 height 19
click at [670, 78] on div "00" at bounding box center [668, 75] width 33 height 19
drag, startPoint x: 706, startPoint y: 92, endPoint x: 726, endPoint y: 143, distance: 55.4
click at [706, 92] on div "PM" at bounding box center [706, 94] width 33 height 19
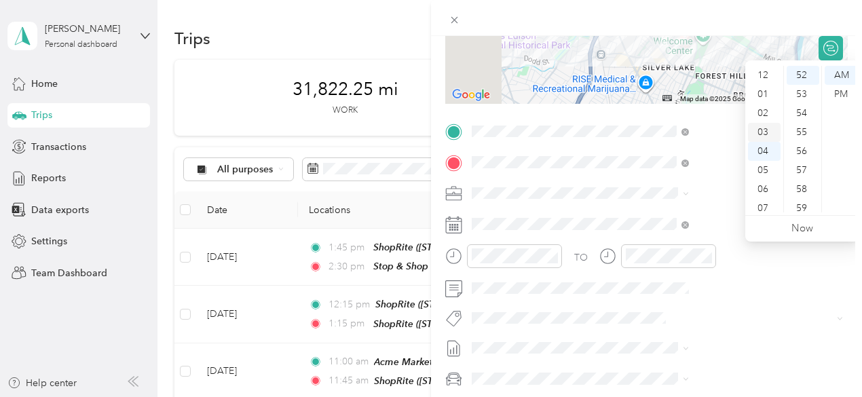
click at [765, 130] on div "03" at bounding box center [764, 132] width 33 height 19
click at [805, 119] on div "15" at bounding box center [802, 118] width 33 height 19
click at [845, 94] on div "PM" at bounding box center [840, 94] width 33 height 19
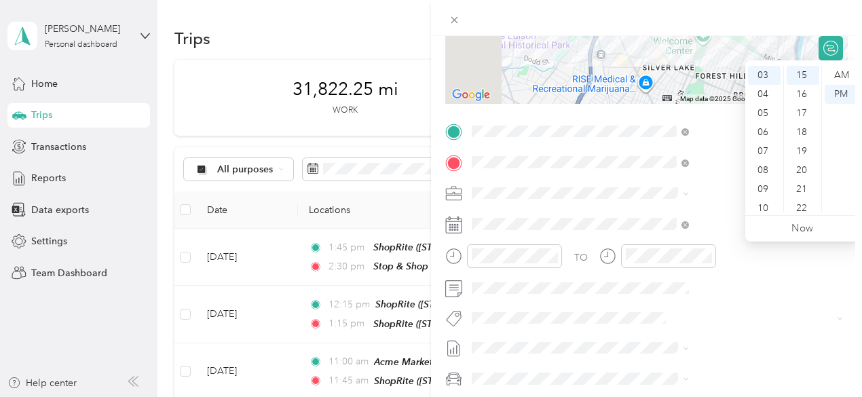
click at [849, 24] on div at bounding box center [646, 18] width 431 height 36
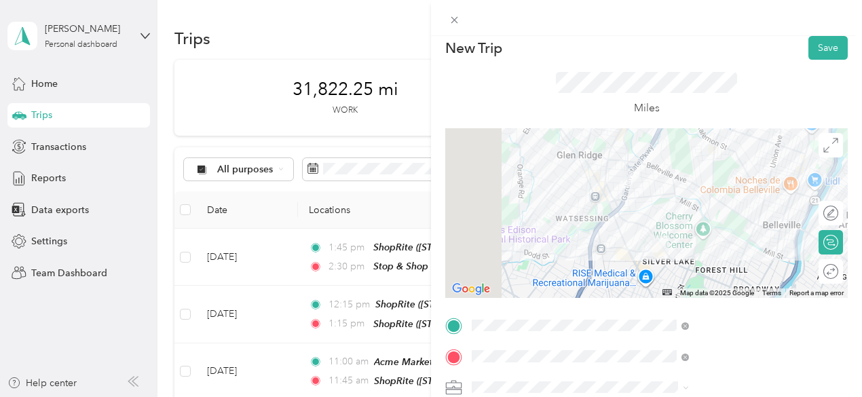
scroll to position [0, 0]
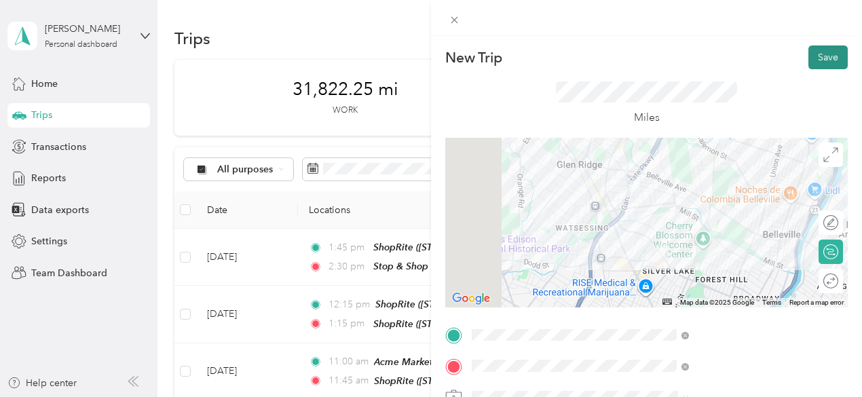
click at [824, 54] on button "Save" at bounding box center [827, 57] width 39 height 24
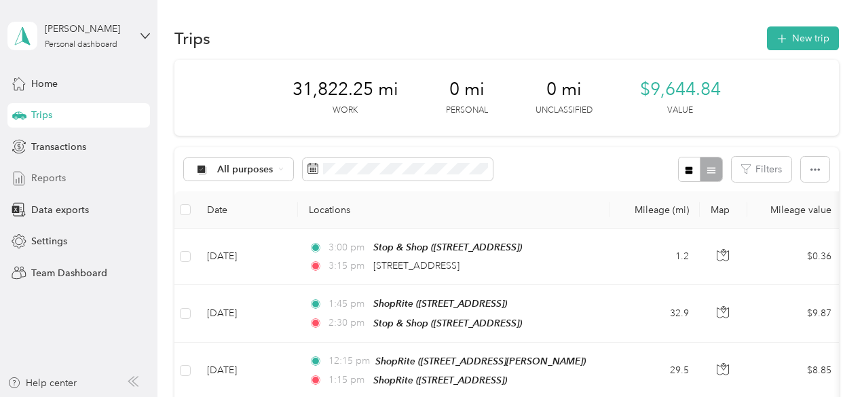
click at [45, 178] on span "Reports" at bounding box center [48, 178] width 35 height 14
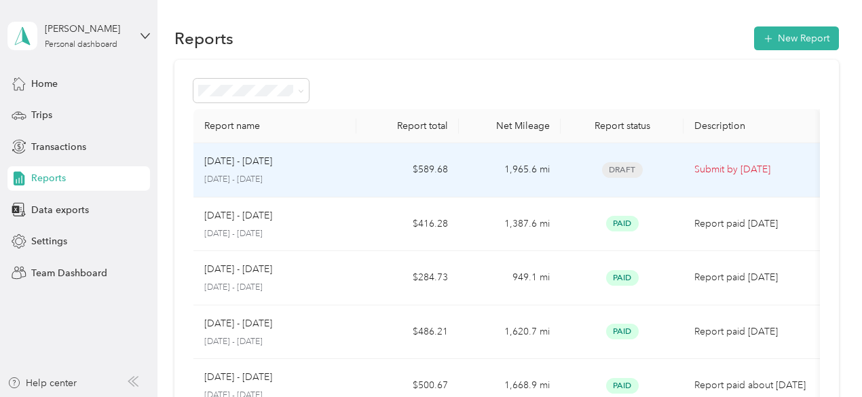
click at [356, 174] on td "$589.68" at bounding box center [407, 170] width 102 height 54
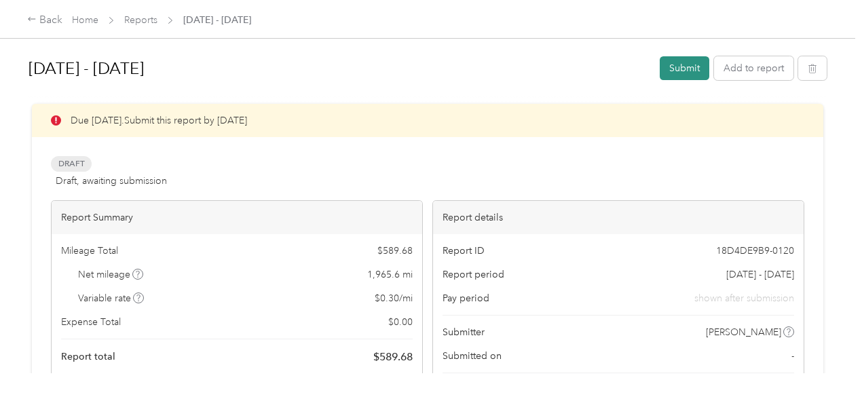
click at [676, 69] on button "Submit" at bounding box center [684, 68] width 50 height 24
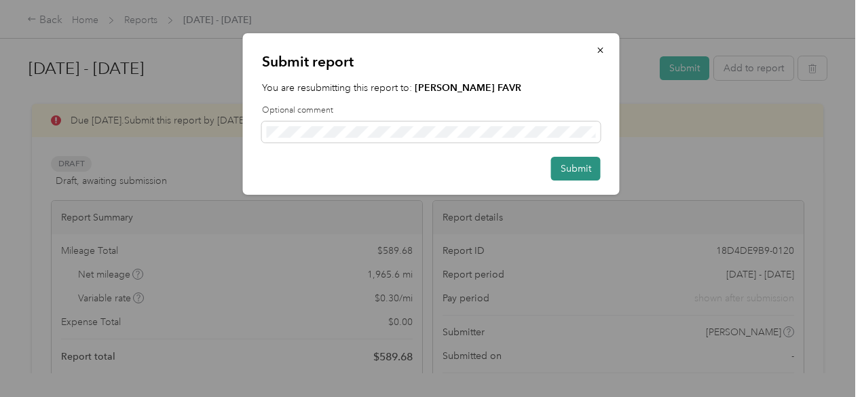
click at [574, 168] on button "Submit" at bounding box center [576, 169] width 50 height 24
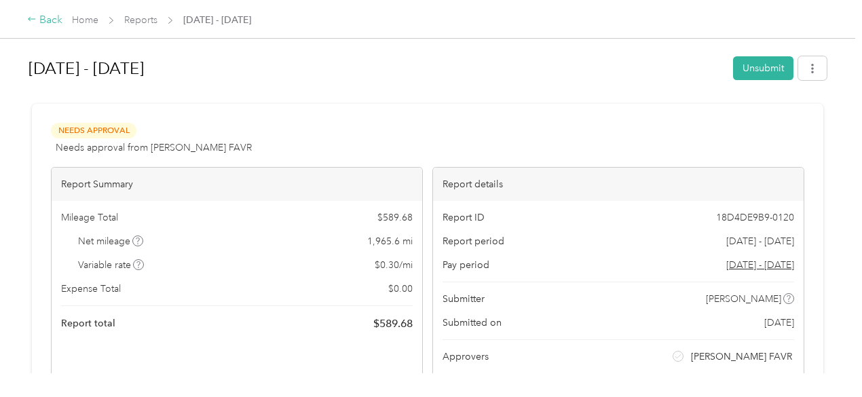
click at [45, 18] on div "Back" at bounding box center [44, 20] width 35 height 16
